Goal: Find contact information: Find contact information

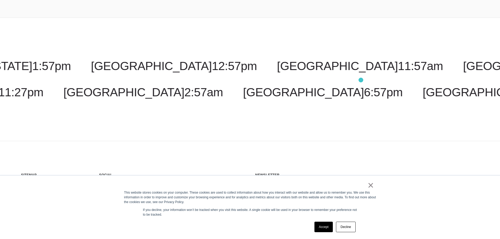
scroll to position [1058, 0]
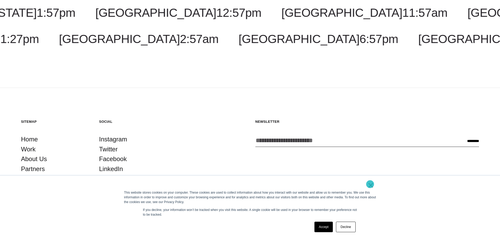
click at [370, 184] on link "×" at bounding box center [371, 185] width 6 height 5
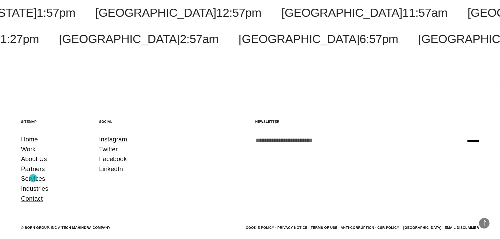
click at [33, 194] on link "Contact" at bounding box center [32, 199] width 22 height 10
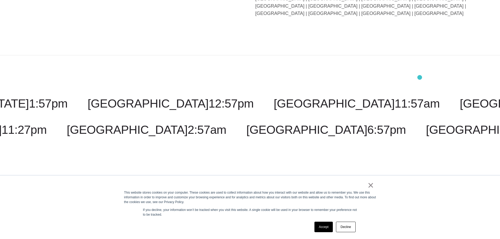
scroll to position [1327, 0]
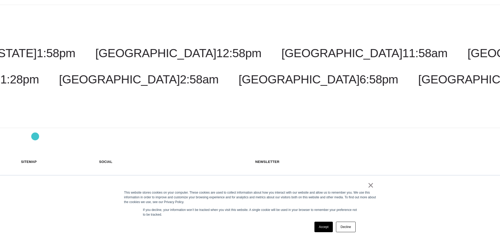
click at [35, 194] on link "About Us" at bounding box center [34, 199] width 26 height 10
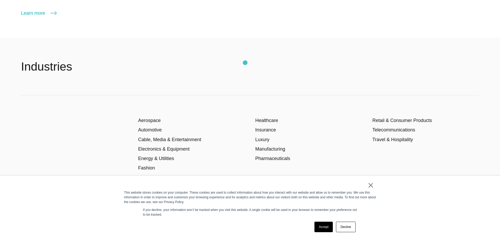
scroll to position [1076, 0]
